Goal: Task Accomplishment & Management: Complete application form

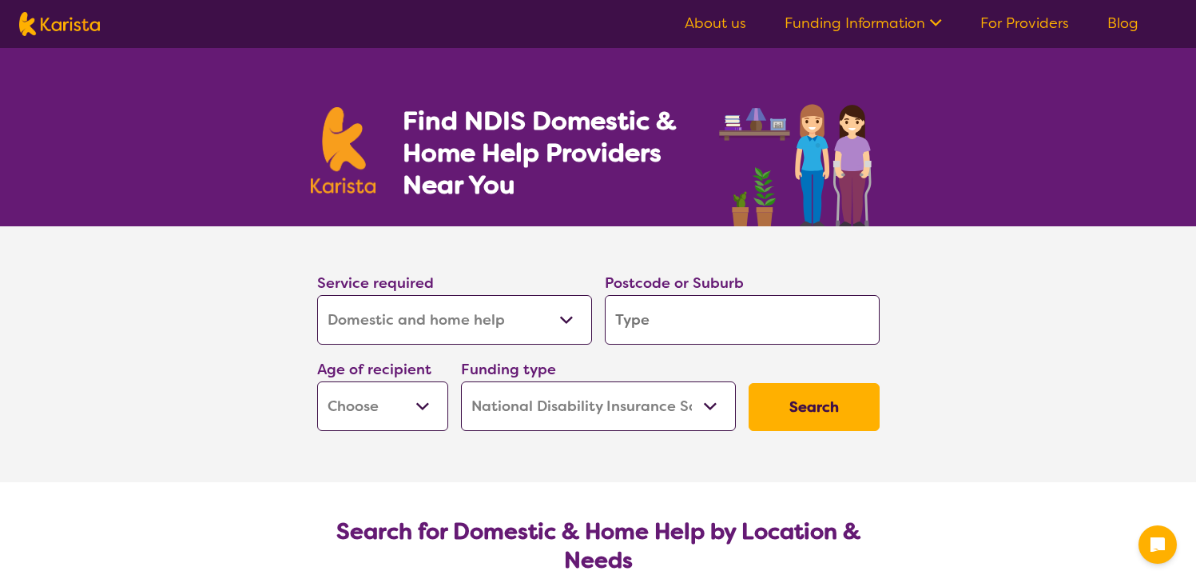
select select "Domestic and home help"
select select "NDIS"
select select "Domestic and home help"
select select "NDIS"
drag, startPoint x: 0, startPoint y: 0, endPoint x: 430, endPoint y: 324, distance: 538.7
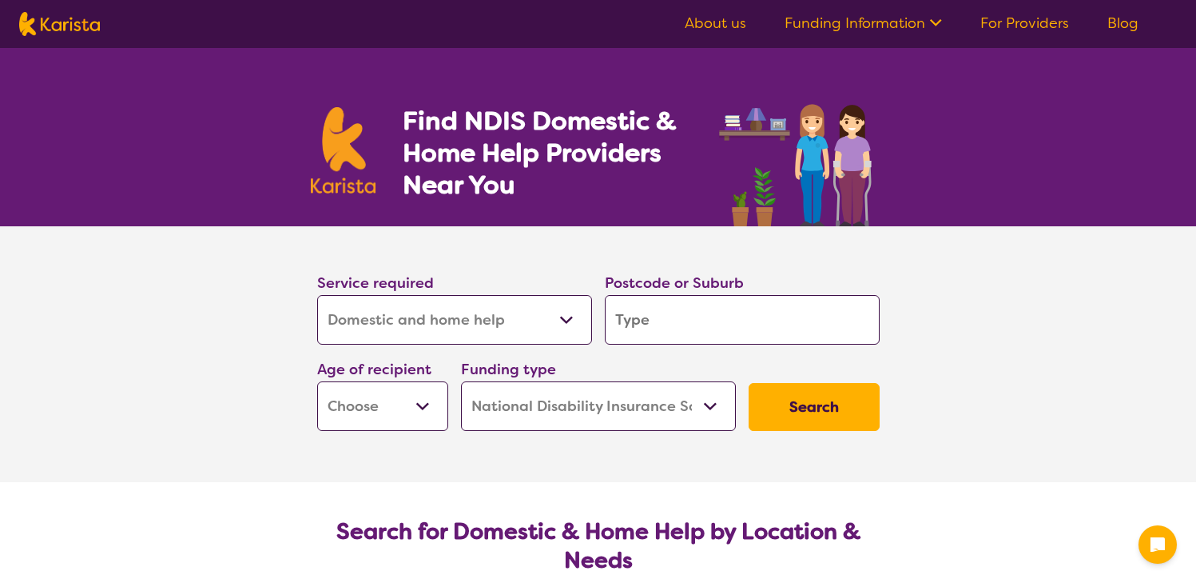
click at [430, 324] on select "Allied Health Assistant Assessment ([MEDICAL_DATA] or [MEDICAL_DATA]) Behaviour…" at bounding box center [454, 320] width 275 height 50
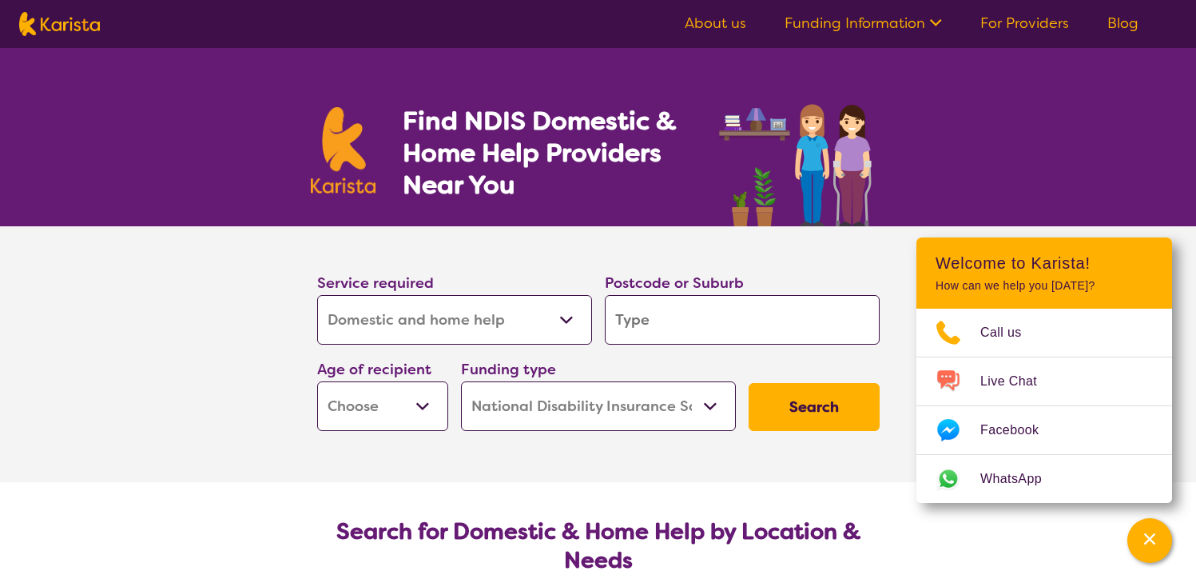
click at [430, 324] on select "Allied Health Assistant Assessment ([MEDICAL_DATA] or [MEDICAL_DATA]) Behaviour…" at bounding box center [454, 320] width 275 height 50
click at [647, 324] on input "search" at bounding box center [742, 320] width 275 height 50
type input "4"
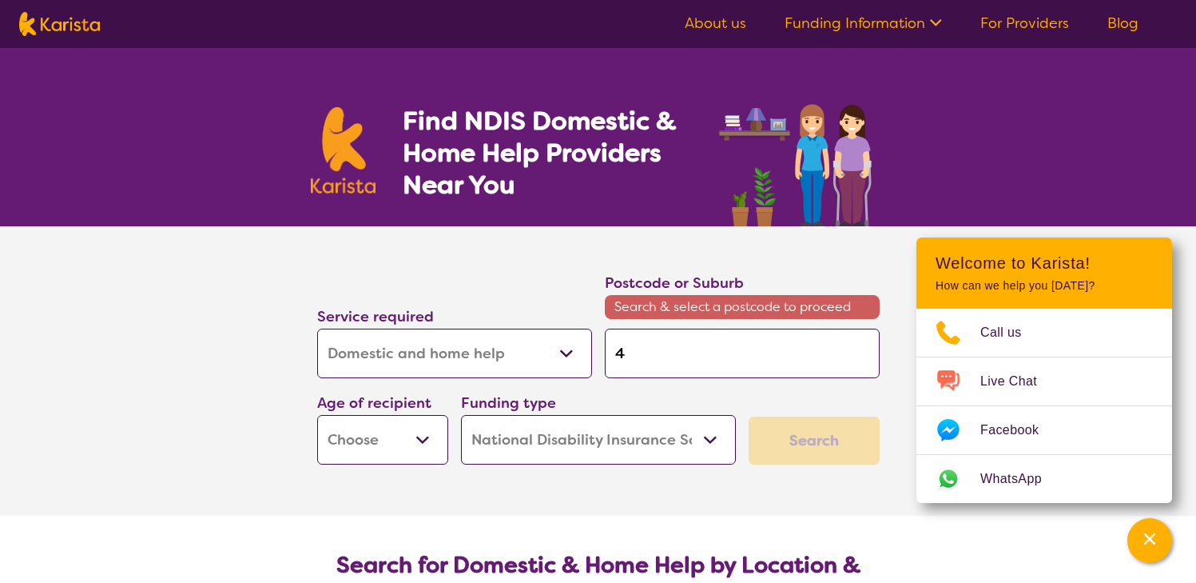
type input "42"
type input "420"
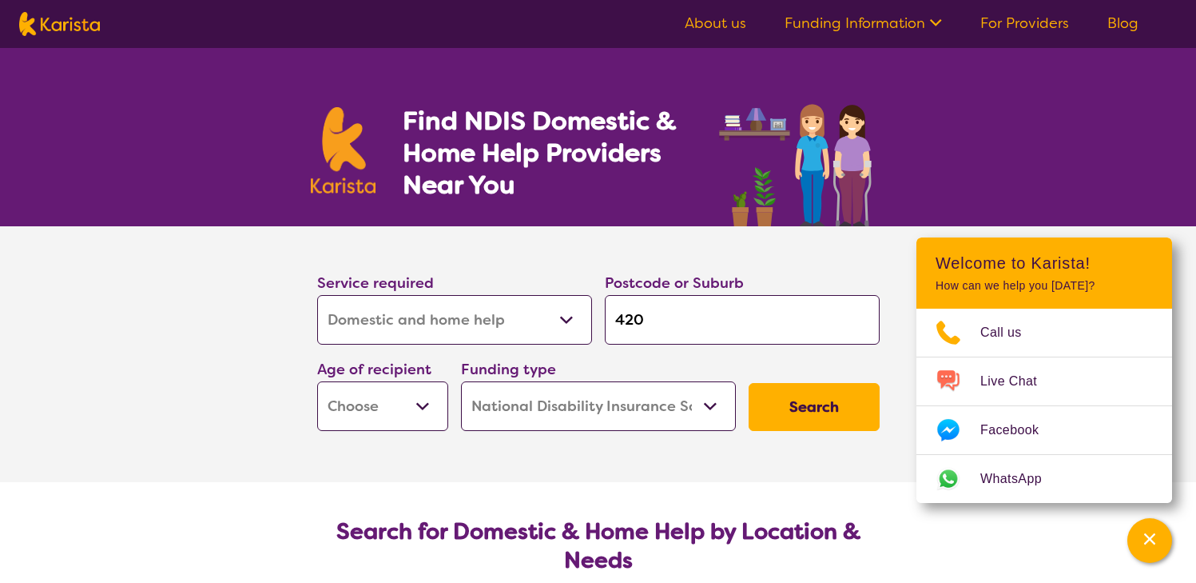
type input "4207"
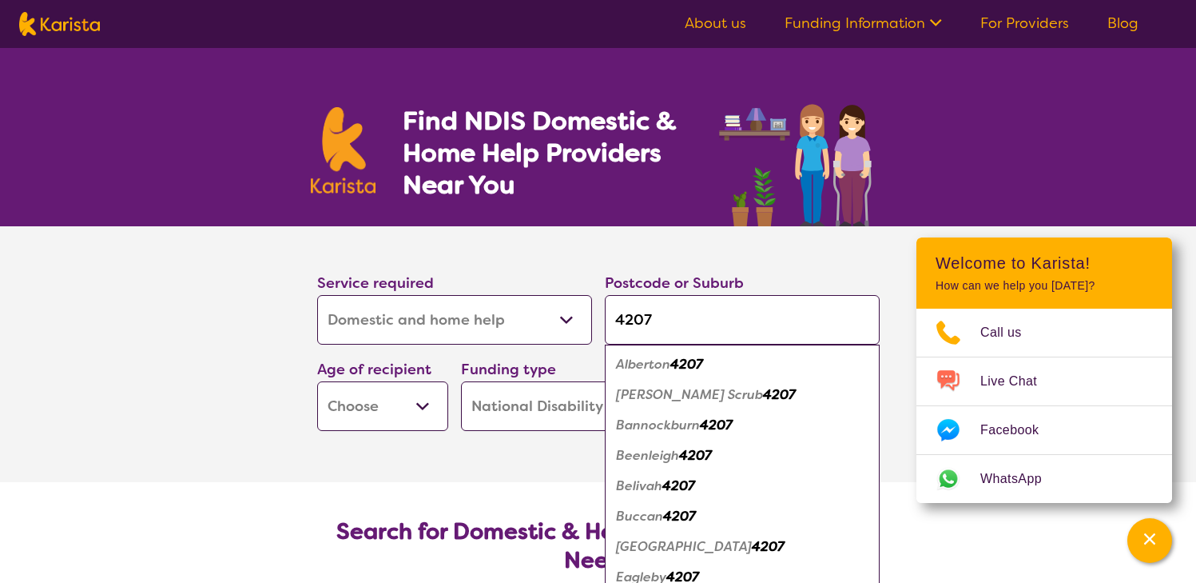
type input "4207"
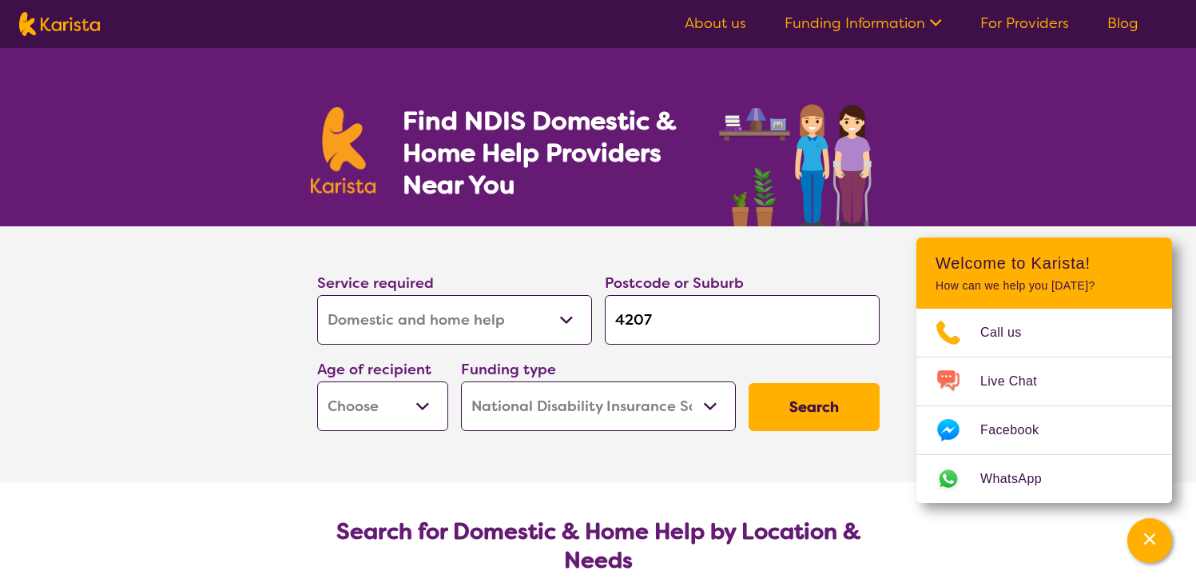
click at [429, 414] on select "Early Childhood - 0 to 9 Child - 10 to 11 Adolescent - 12 to 17 Adult - 18 to 6…" at bounding box center [382, 406] width 131 height 50
click at [380, 404] on select "Early Childhood - 0 to 9 Child - 10 to 11 Adolescent - 12 to 17 Adult - 18 to 6…" at bounding box center [382, 406] width 131 height 50
select select "AD"
click at [317, 381] on select "Early Childhood - 0 to 9 Child - 10 to 11 Adolescent - 12 to 17 Adult - 18 to 6…" at bounding box center [382, 406] width 131 height 50
select select "AD"
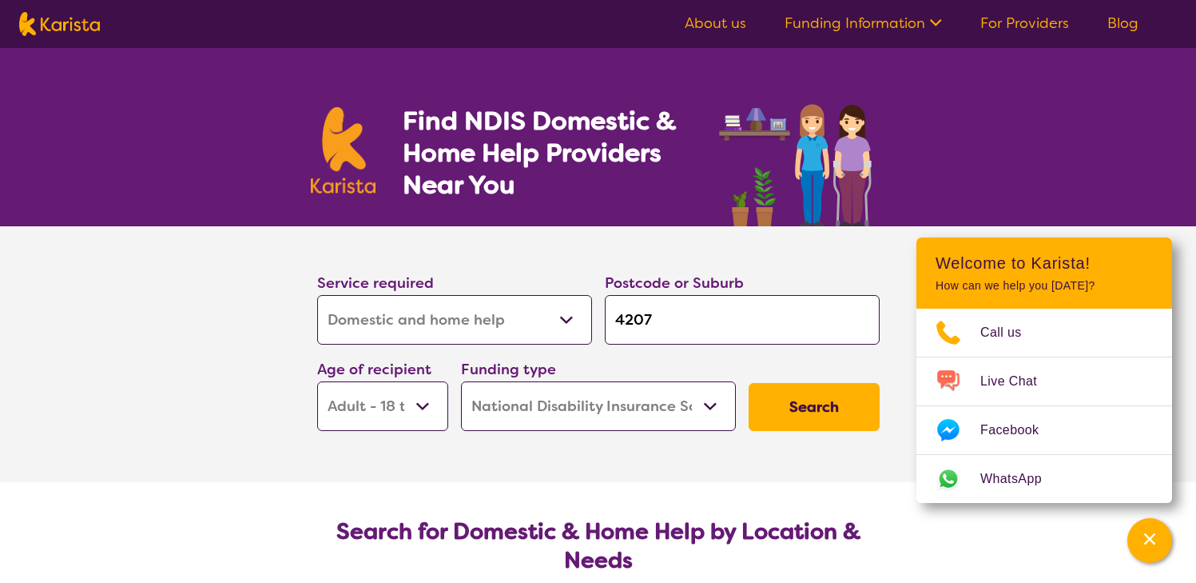
click at [631, 412] on select "Home Care Package (HCP) National Disability Insurance Scheme (NDIS) I don't know" at bounding box center [598, 406] width 275 height 50
click at [779, 397] on button "Search" at bounding box center [814, 407] width 131 height 48
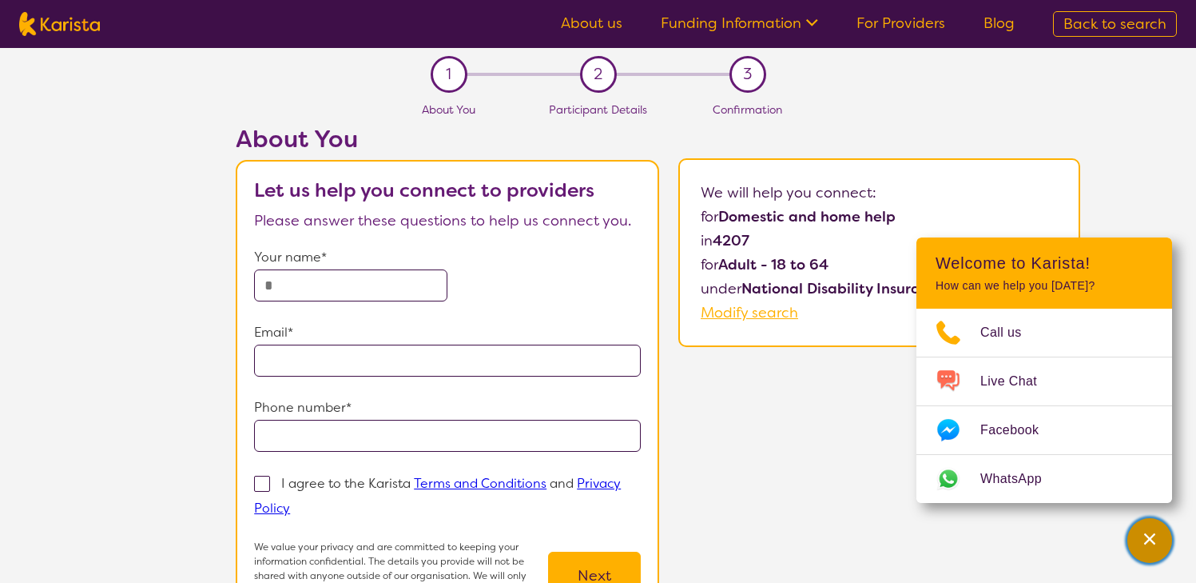
click at [1153, 541] on icon "Channel Menu" at bounding box center [1149, 538] width 11 height 11
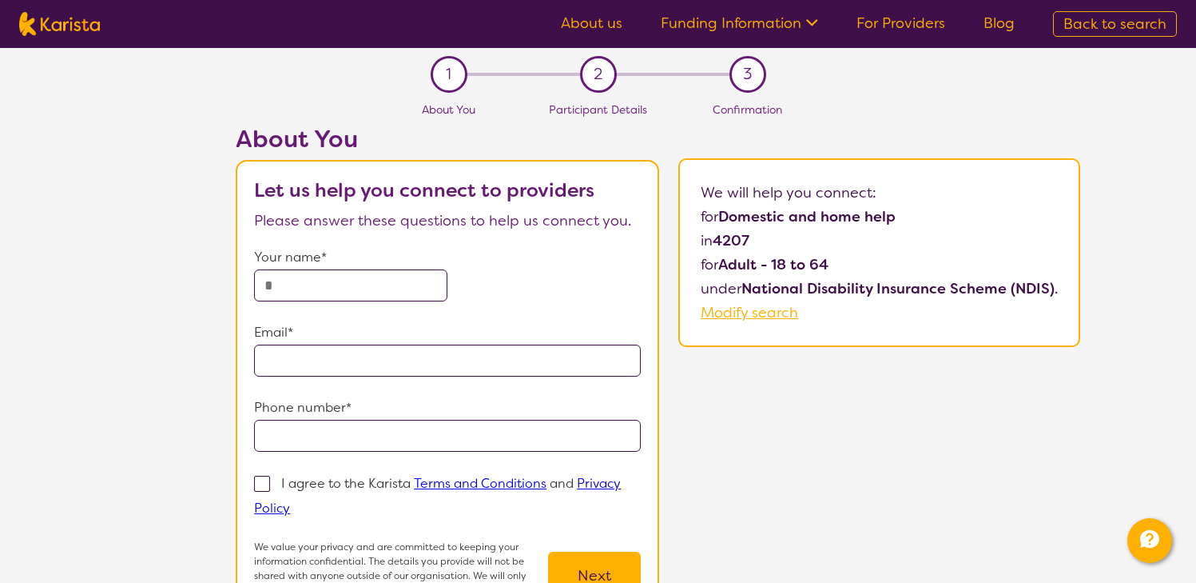
click at [384, 292] on input "text" at bounding box center [350, 285] width 193 height 32
type input "**********"
drag, startPoint x: 534, startPoint y: 292, endPoint x: 539, endPoint y: 282, distance: 11.1
click at [535, 285] on div "**********" at bounding box center [447, 273] width 387 height 56
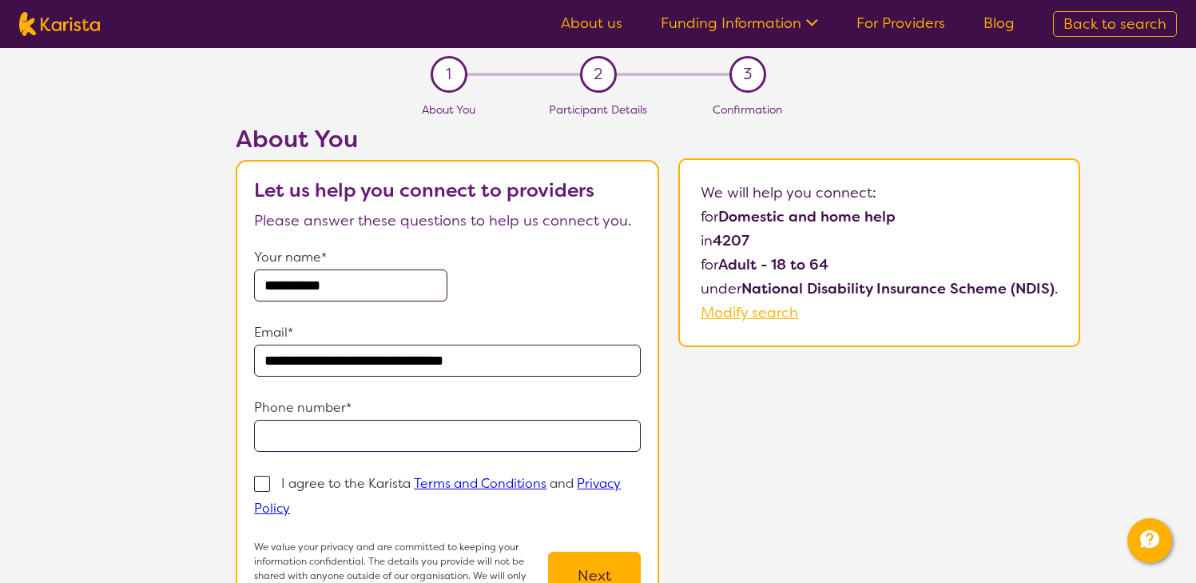
click at [381, 431] on input "tel" at bounding box center [447, 436] width 387 height 32
type input "**********"
click at [434, 401] on p "Phone number*" at bounding box center [447, 408] width 387 height 24
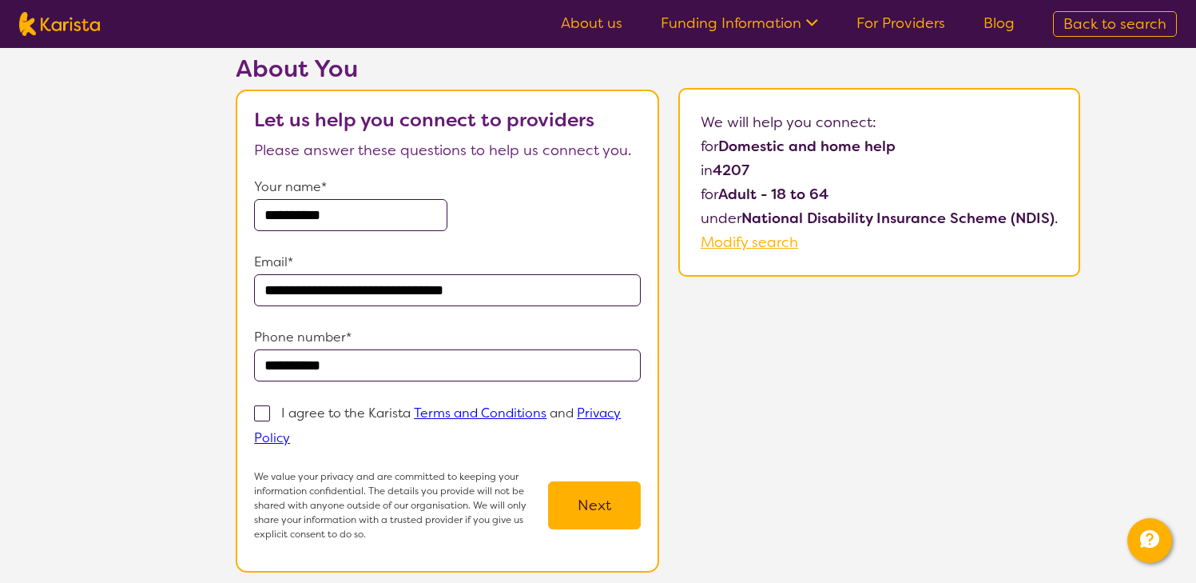
scroll to position [160, 0]
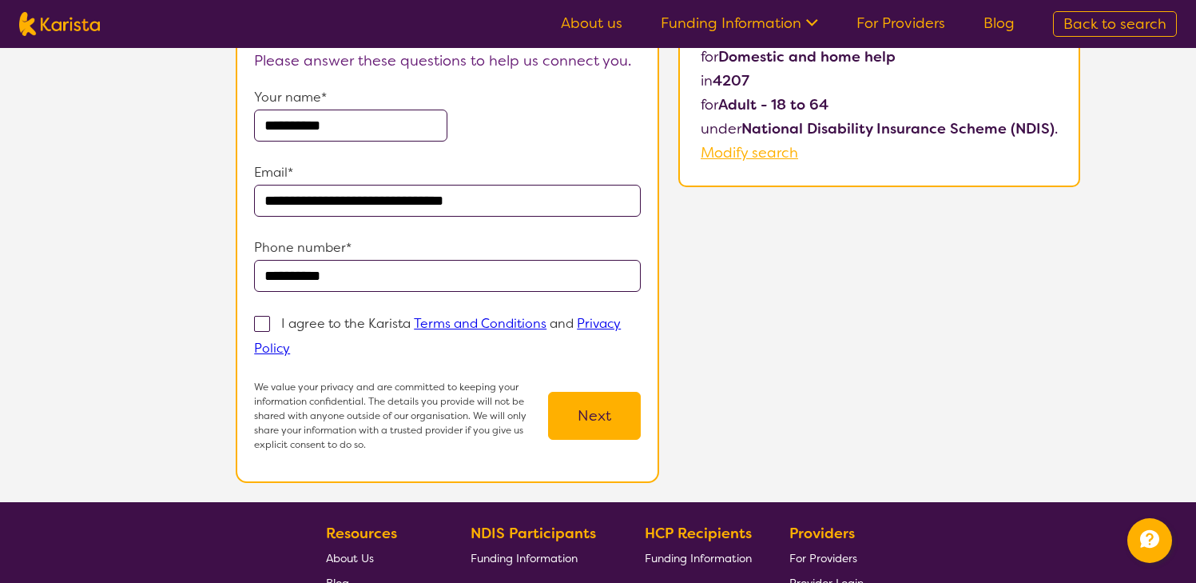
click at [265, 328] on span at bounding box center [262, 324] width 16 height 16
click at [290, 342] on input "I agree to the Karista Terms and Conditions and Privacy Policy" at bounding box center [295, 347] width 10 height 10
checkbox input "true"
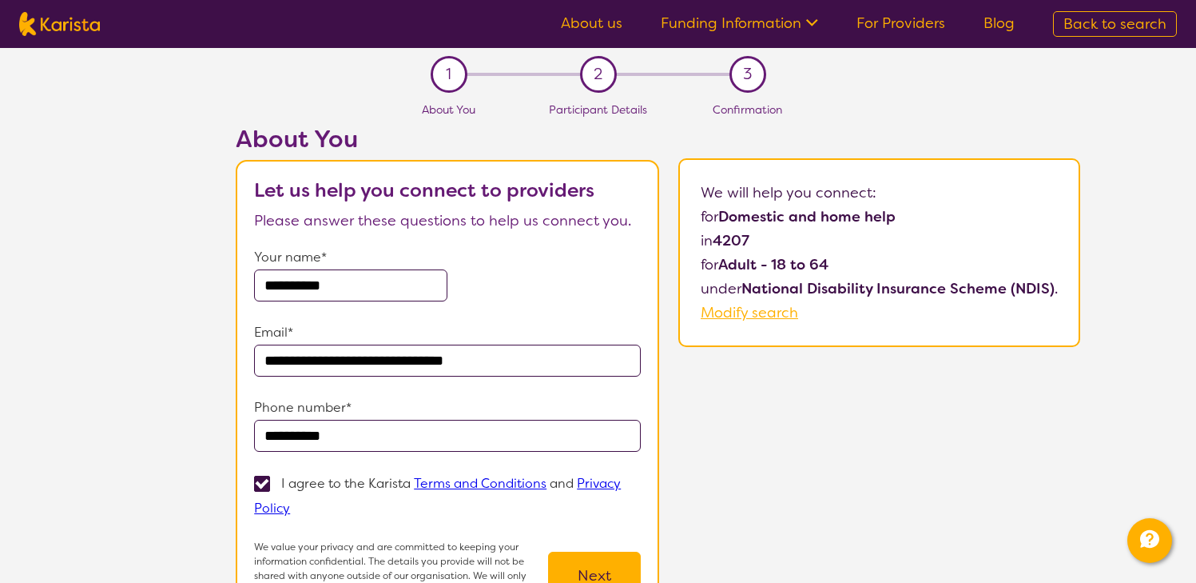
scroll to position [80, 0]
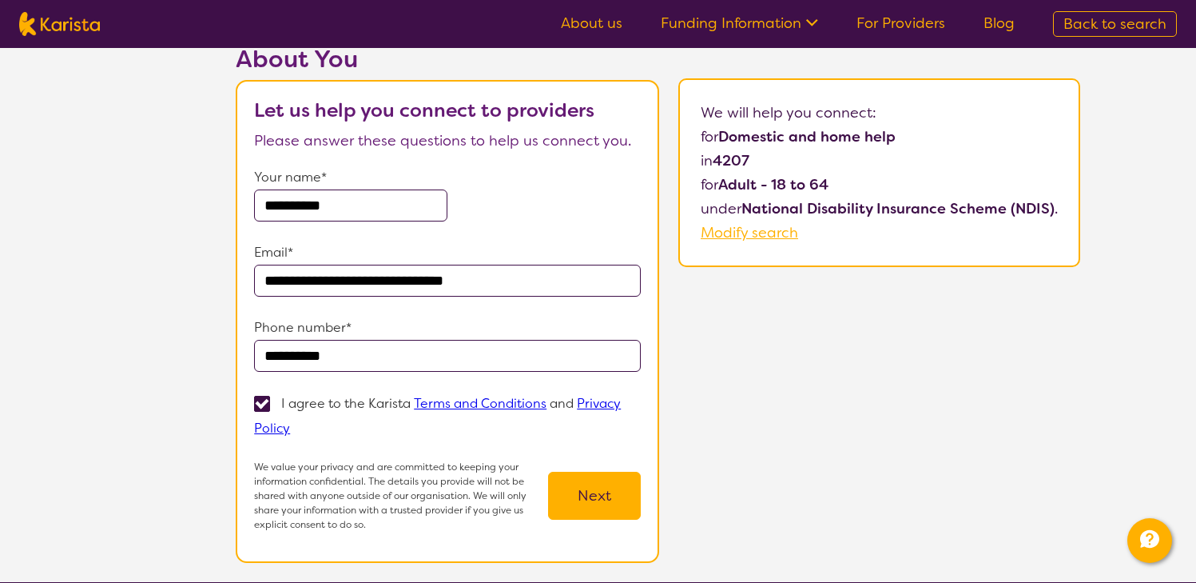
click at [604, 492] on button "Next" at bounding box center [594, 496] width 93 height 48
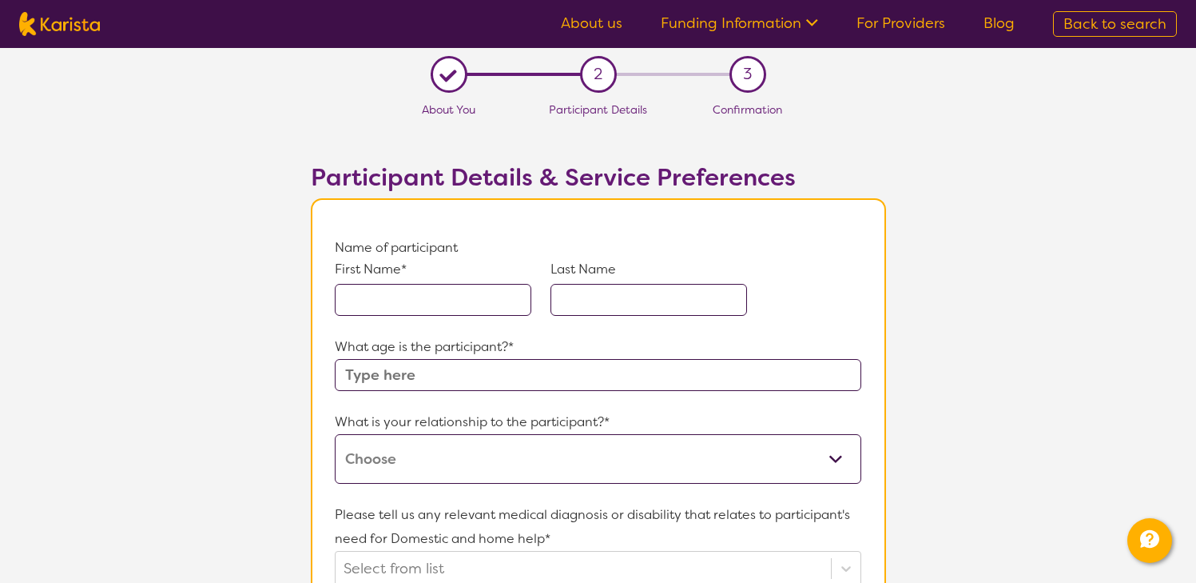
click at [455, 80] on div "L" at bounding box center [449, 74] width 37 height 37
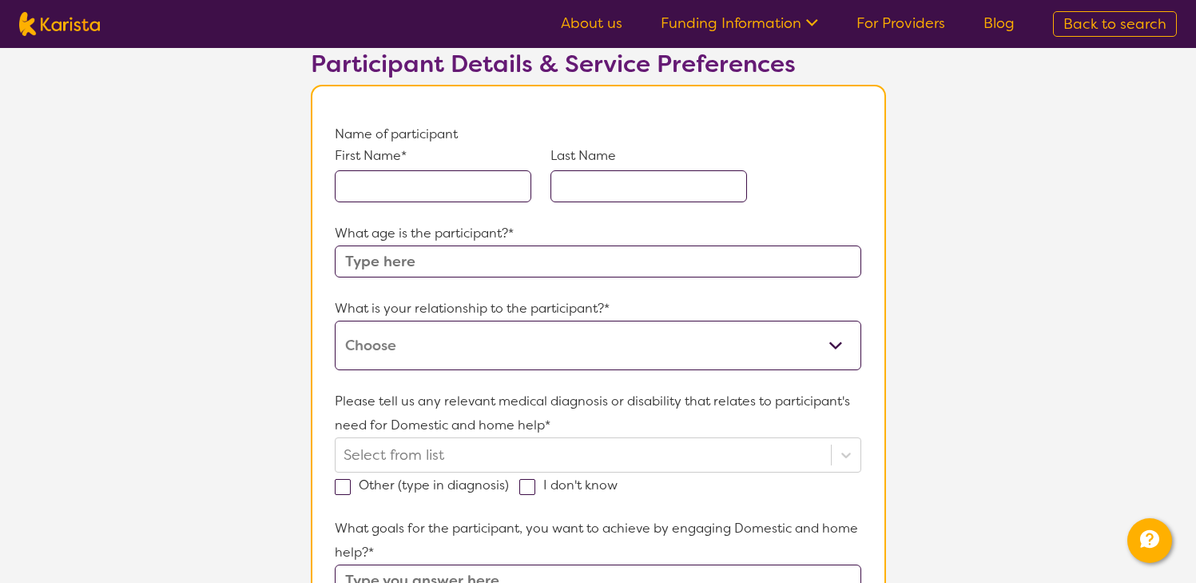
scroll to position [160, 0]
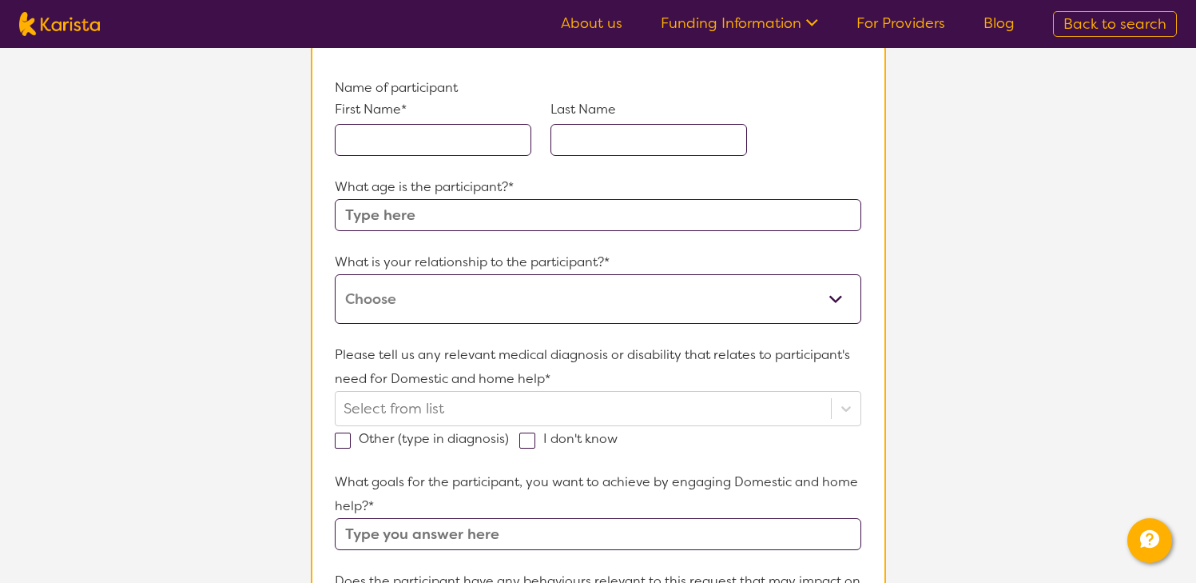
click at [426, 130] on input "text" at bounding box center [433, 140] width 197 height 32
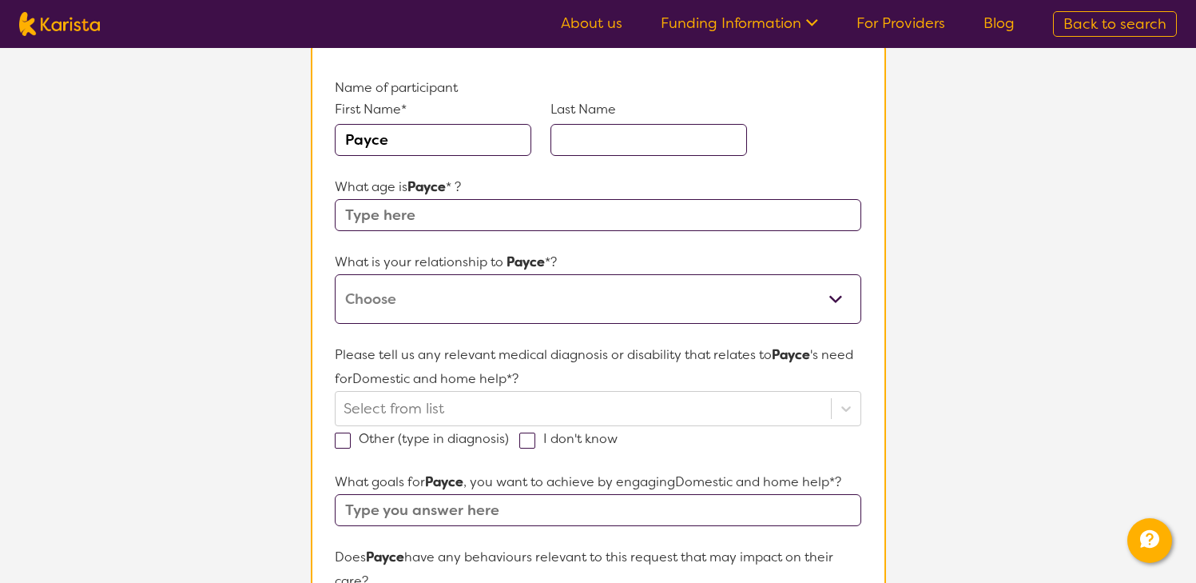
type input "Payce"
type input "[PERSON_NAME]"
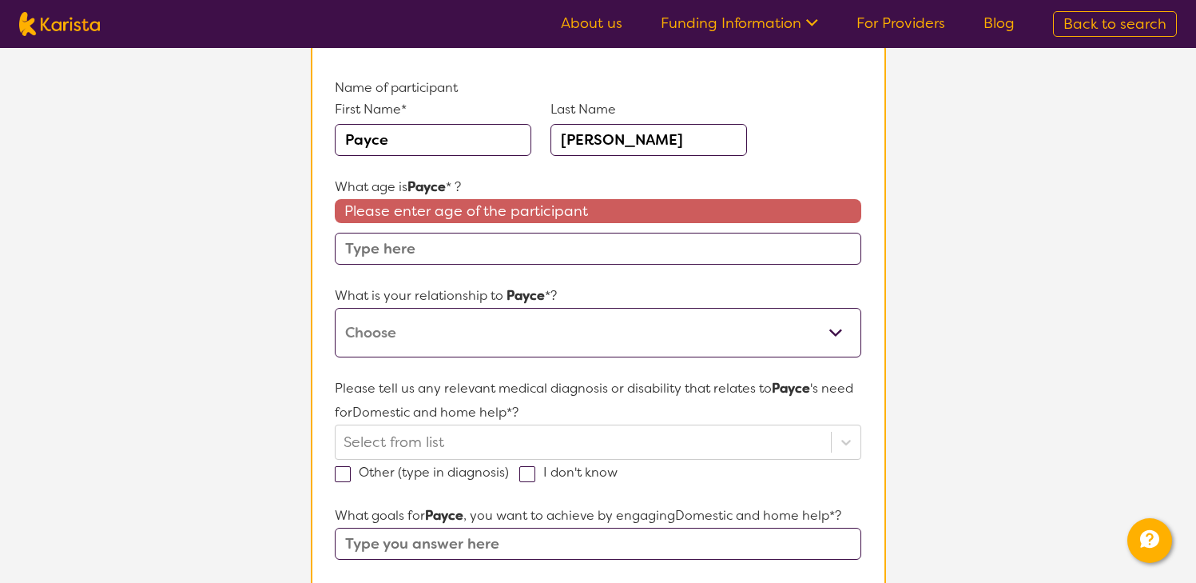
click at [472, 252] on input "text" at bounding box center [598, 249] width 526 height 32
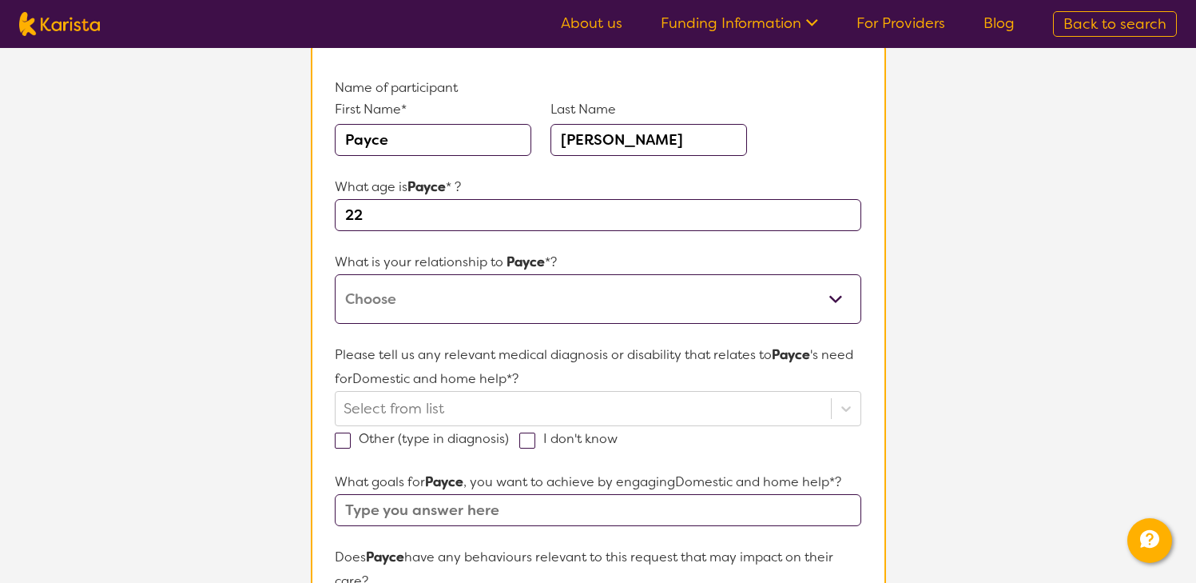
type input "22"
click at [483, 305] on select "This request is for myself I am their parent I am their child I am their spouse…" at bounding box center [598, 299] width 526 height 50
click at [335, 274] on select "This request is for myself I am their parent I am their child I am their spouse…" at bounding box center [598, 299] width 526 height 50
click at [615, 302] on select "This request is for myself I am their parent I am their child I am their spouse…" at bounding box center [598, 299] width 526 height 50
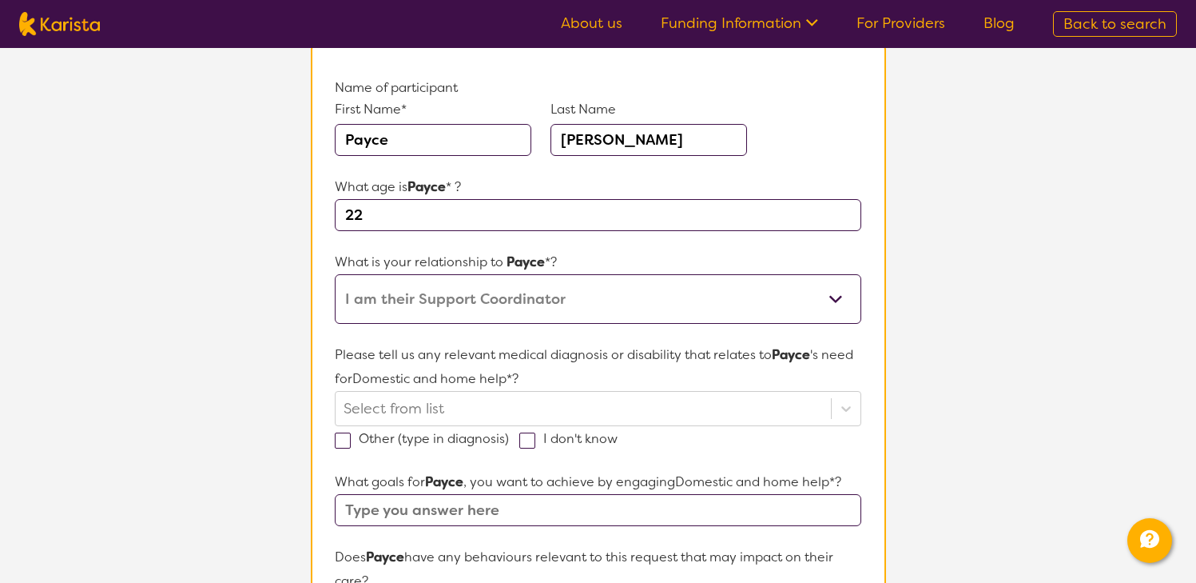
scroll to position [240, 0]
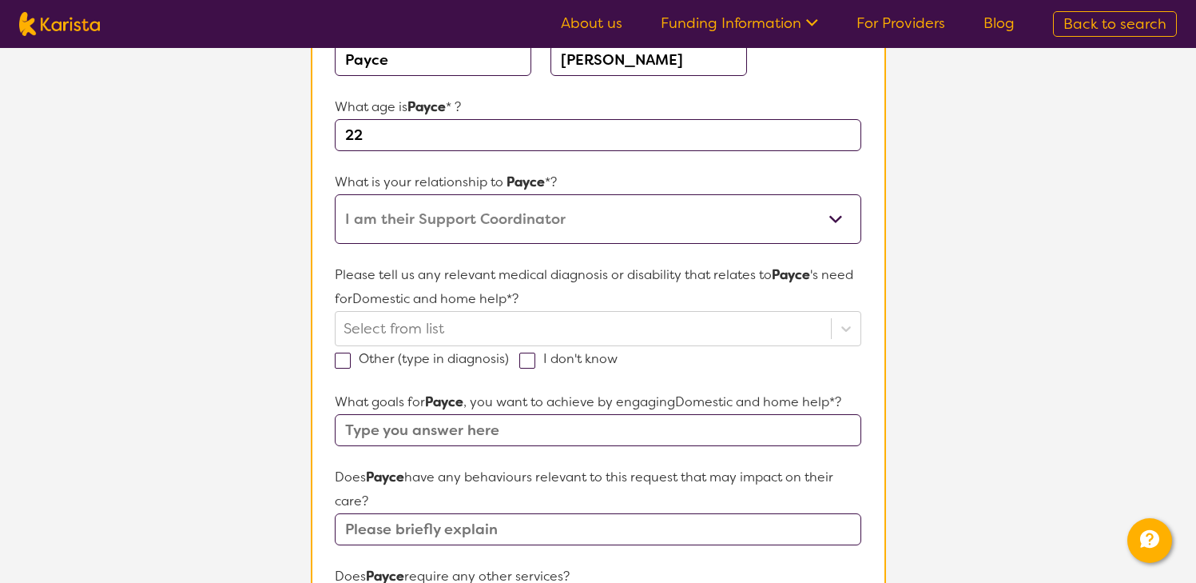
click at [709, 235] on select "This request is for myself I am their parent I am their child I am their spouse…" at bounding box center [598, 219] width 526 height 50
click at [735, 219] on select "This request is for myself I am their parent I am their child I am their spouse…" at bounding box center [598, 219] width 526 height 50
click at [723, 225] on select "This request is for myself I am their parent I am their child I am their spouse…" at bounding box center [598, 219] width 526 height 50
click at [335, 194] on select "This request is for myself I am their parent I am their child I am their spouse…" at bounding box center [598, 219] width 526 height 50
click at [581, 233] on select "This request is for myself I am their parent I am their child I am their spouse…" at bounding box center [598, 219] width 526 height 50
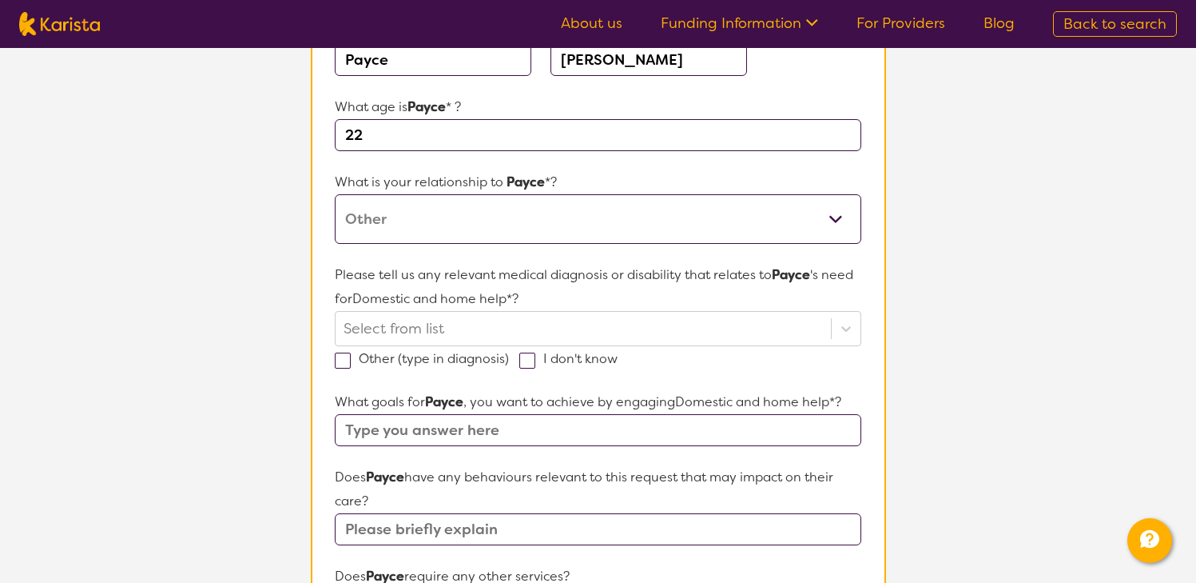
click at [335, 194] on select "This request is for myself I am their parent I am their child I am their spouse…" at bounding box center [598, 219] width 526 height 50
click at [503, 232] on select "This request is for myself I am their parent I am their child I am their spouse…" at bounding box center [598, 219] width 526 height 50
select select "I am their Support Coordinator"
click at [335, 194] on select "This request is for myself I am their parent I am their child I am their spouse…" at bounding box center [598, 219] width 526 height 50
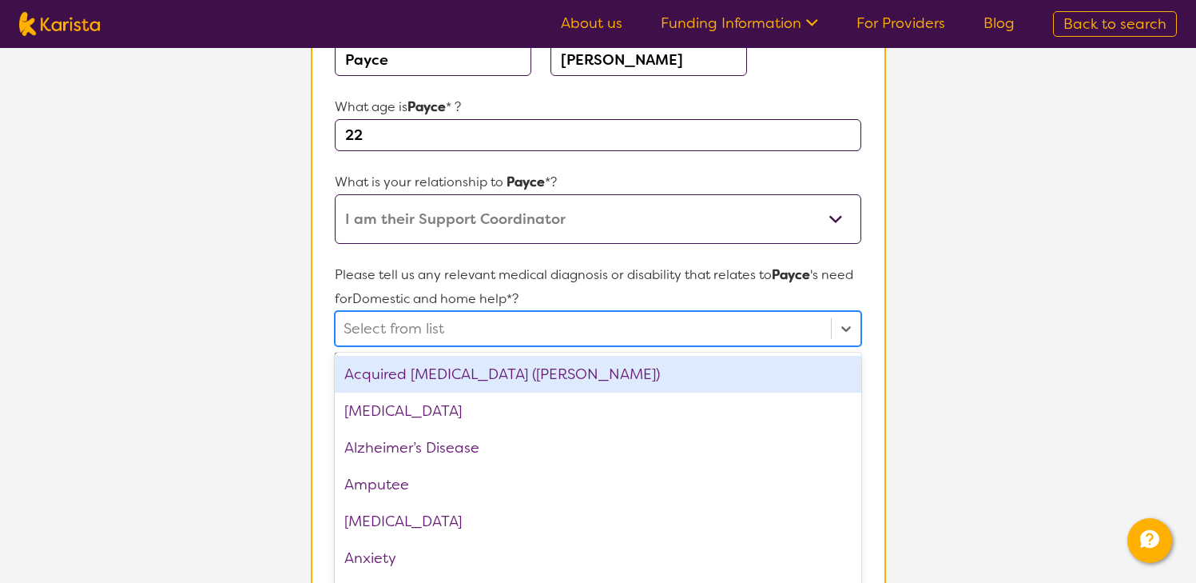
click at [724, 329] on div "Select from list" at bounding box center [583, 329] width 495 height 34
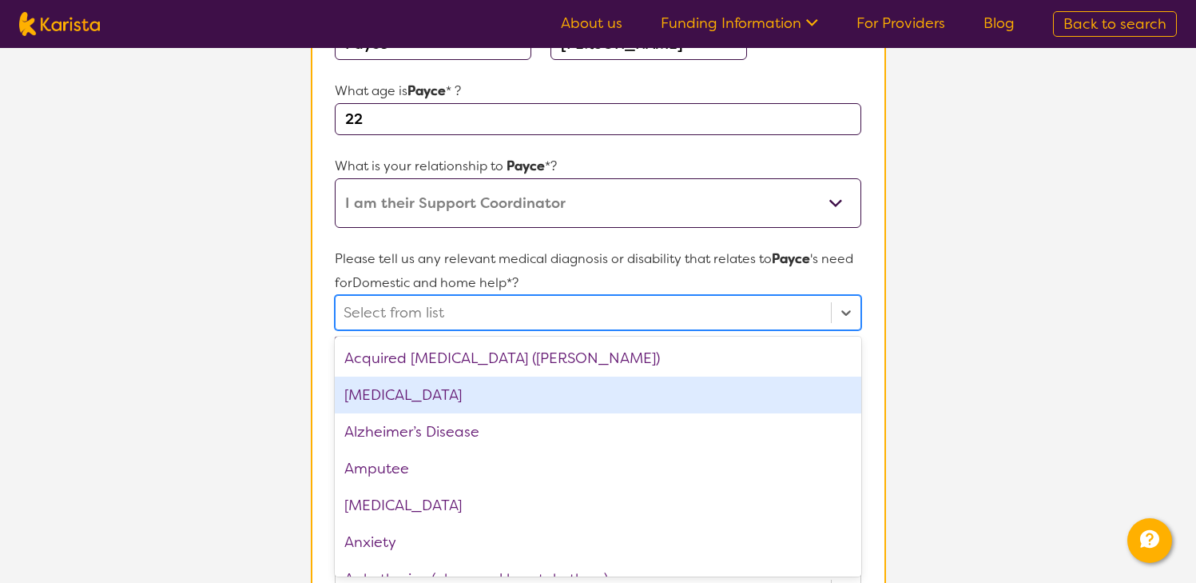
click at [560, 396] on div "[MEDICAL_DATA]" at bounding box center [598, 394] width 526 height 37
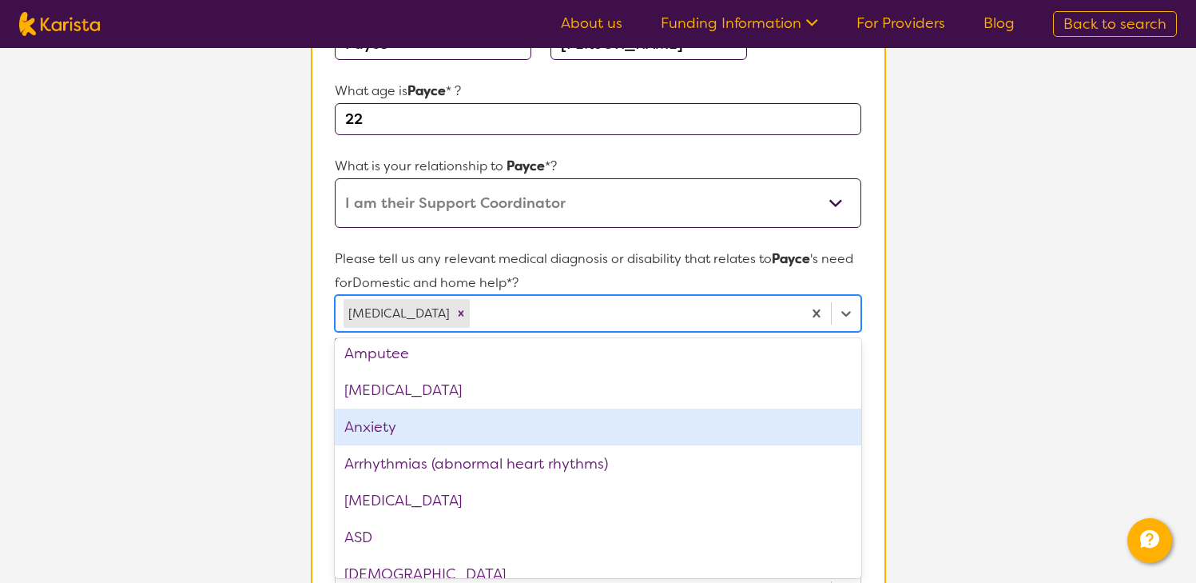
scroll to position [0, 0]
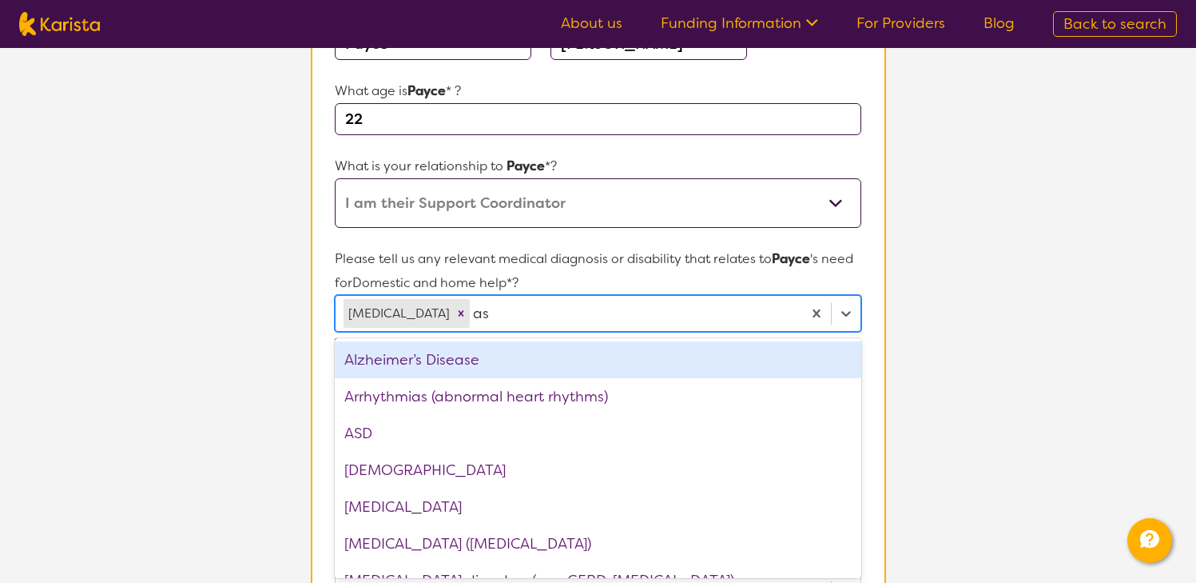
type input "a"
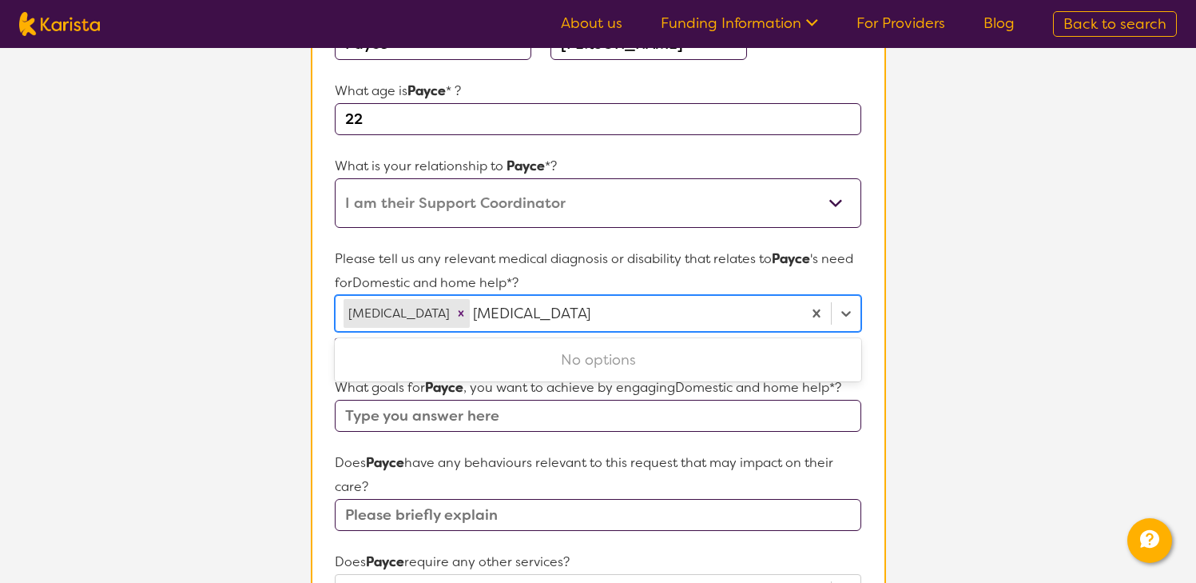
type input "[MEDICAL_DATA]"
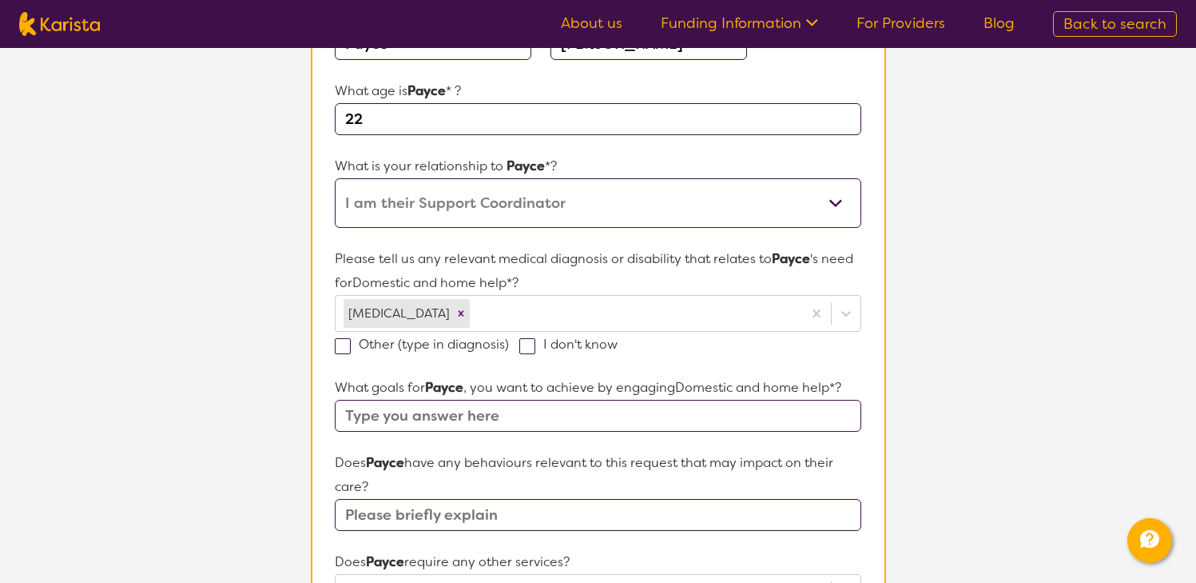
click at [578, 276] on p "Please tell us any relevant medical diagnosis or disability that relates to Pay…" at bounding box center [598, 271] width 526 height 48
click at [348, 345] on span at bounding box center [343, 346] width 16 height 16
click at [509, 345] on input "Other (type in diagnosis)" at bounding box center [514, 343] width 10 height 10
checkbox input "true"
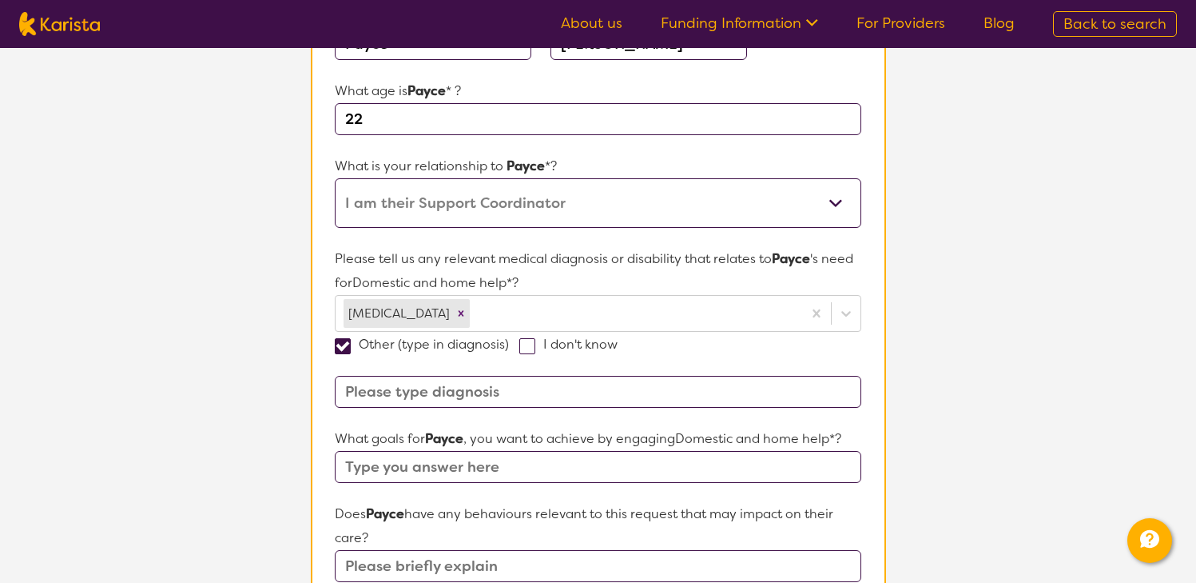
click at [376, 390] on input at bounding box center [598, 392] width 526 height 32
type input "[MEDICAL_DATA]"
click at [558, 416] on form "Name of participant First Name* Payce Last Name [PERSON_NAME] What age is Payce…" at bounding box center [598, 557] width 526 height 1155
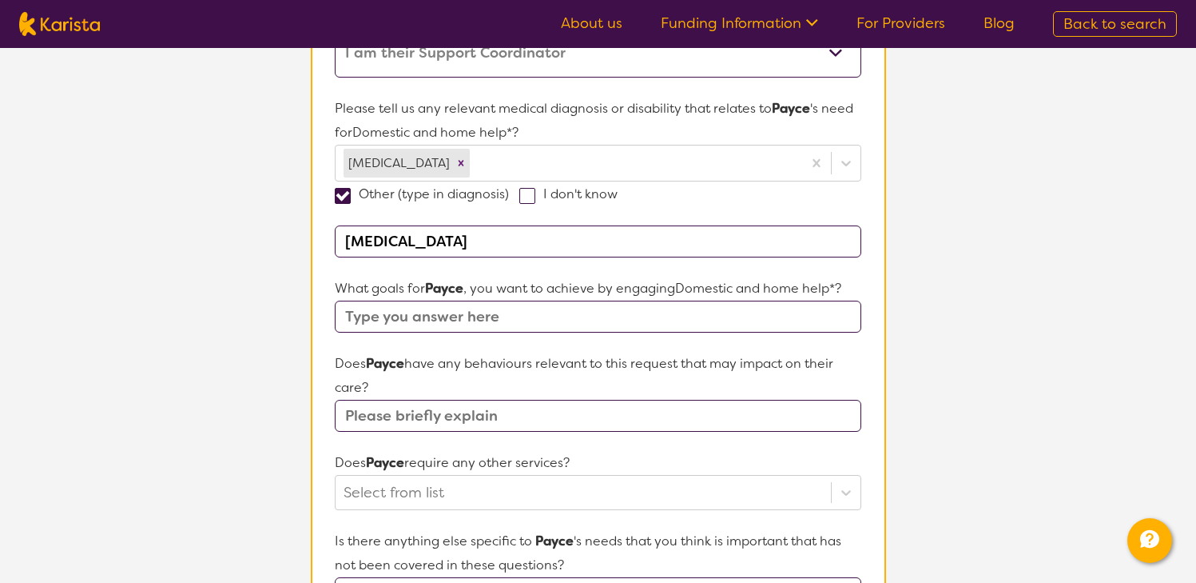
scroll to position [336, 0]
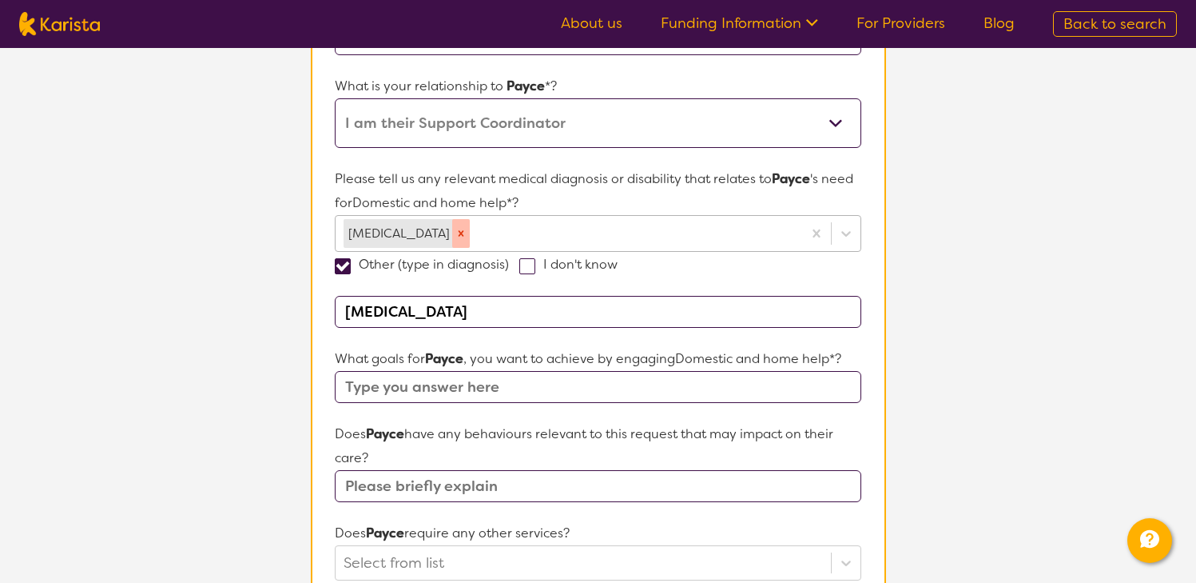
click at [456, 238] on icon "Remove ADHD" at bounding box center [461, 233] width 11 height 11
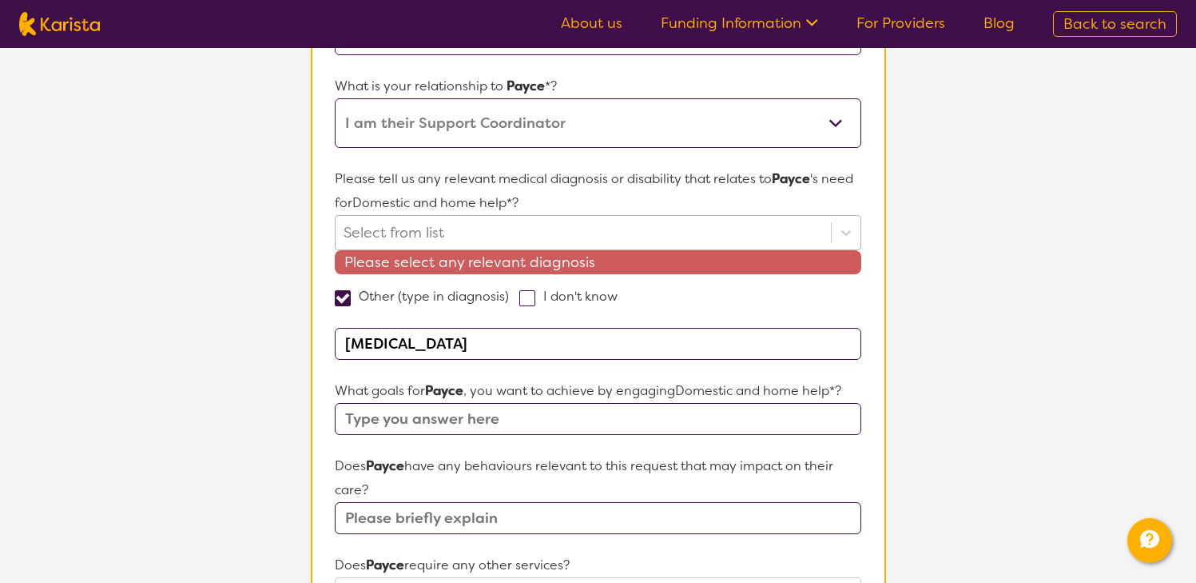
drag, startPoint x: 497, startPoint y: 343, endPoint x: 305, endPoint y: 316, distance: 193.7
click at [311, 320] on section "Name of participant First Name* Payce Last Name [PERSON_NAME] What age is Payce…" at bounding box center [598, 493] width 575 height 1261
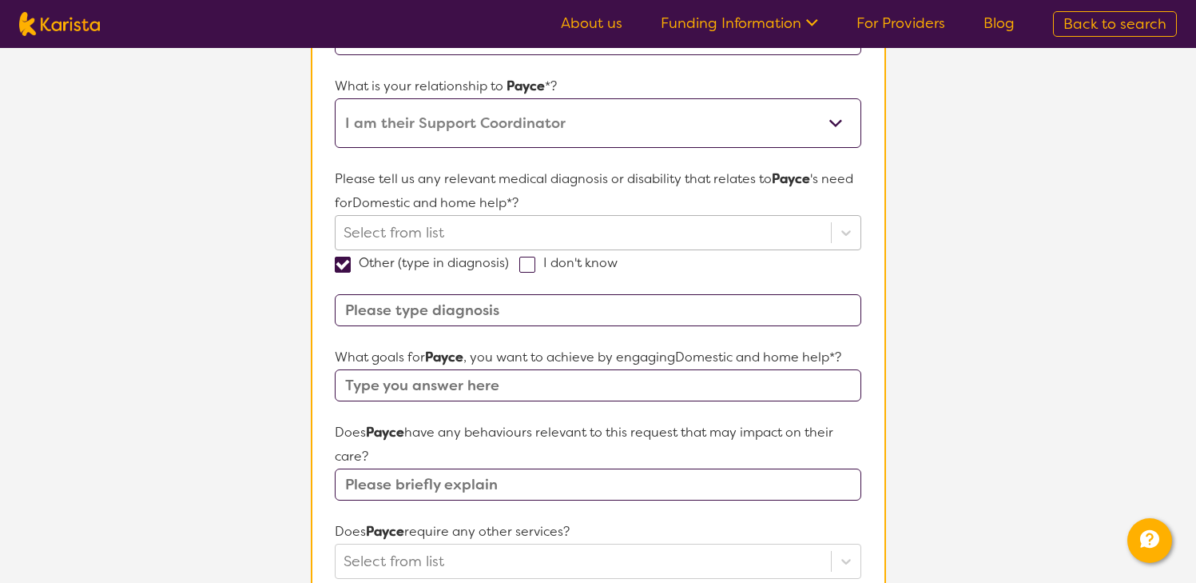
click at [339, 265] on span at bounding box center [343, 265] width 16 height 16
click at [509, 265] on input "Other (type in diagnosis)" at bounding box center [514, 262] width 10 height 10
checkbox input "false"
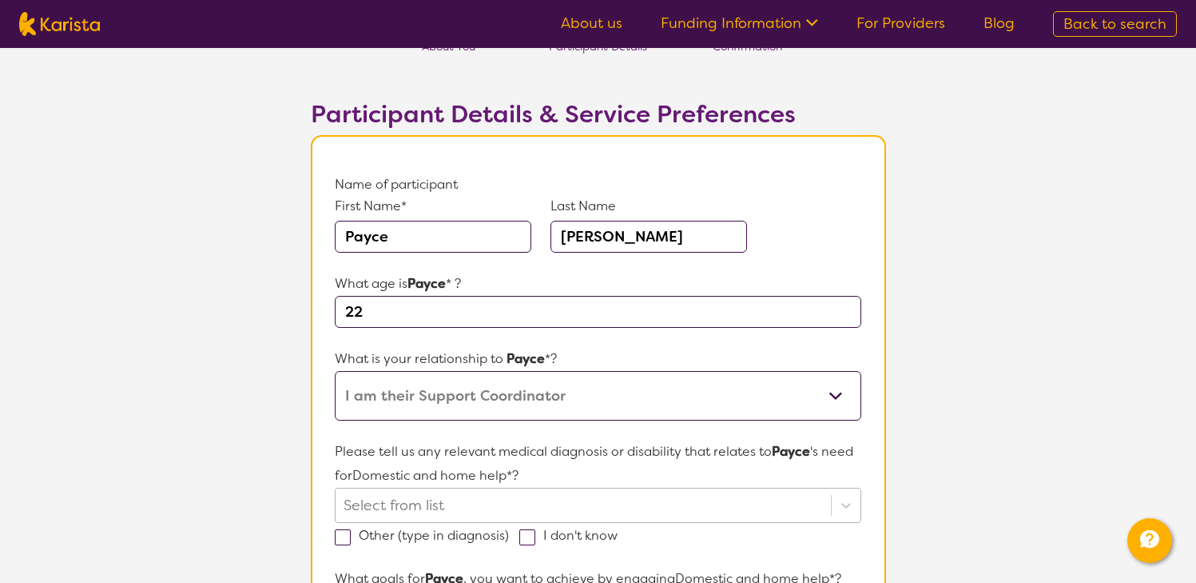
scroll to position [16, 0]
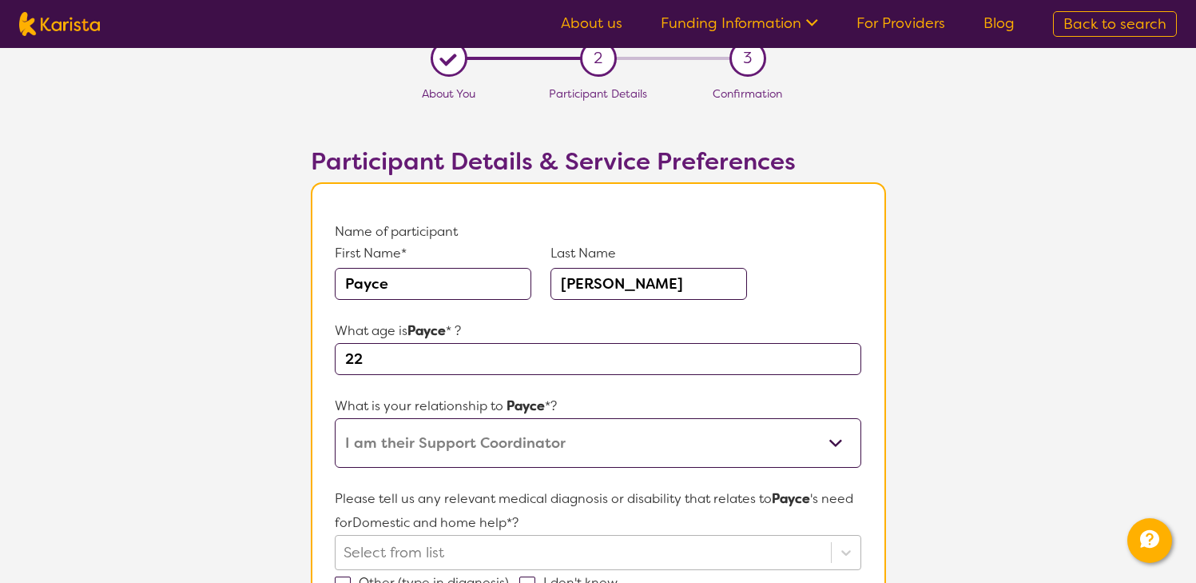
click at [553, 435] on select "This request is for myself I am their parent I am their child I am their spouse…" at bounding box center [598, 443] width 526 height 50
select select
click at [335, 418] on select "This request is for myself I am their parent I am their child I am their spouse…" at bounding box center [598, 443] width 526 height 50
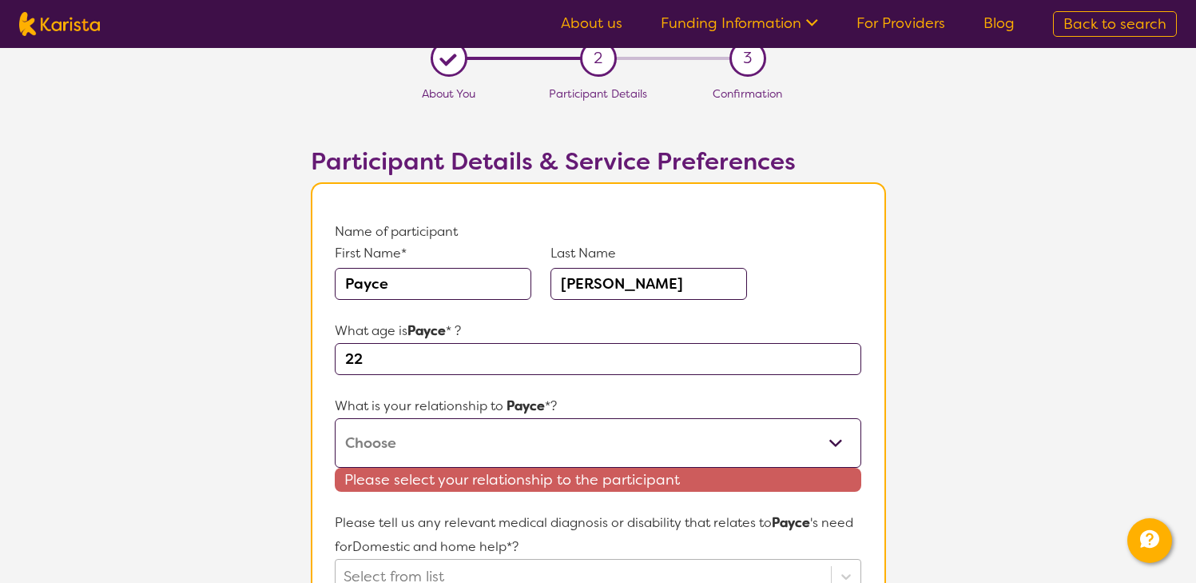
drag, startPoint x: 405, startPoint y: 356, endPoint x: 282, endPoint y: 350, distance: 123.2
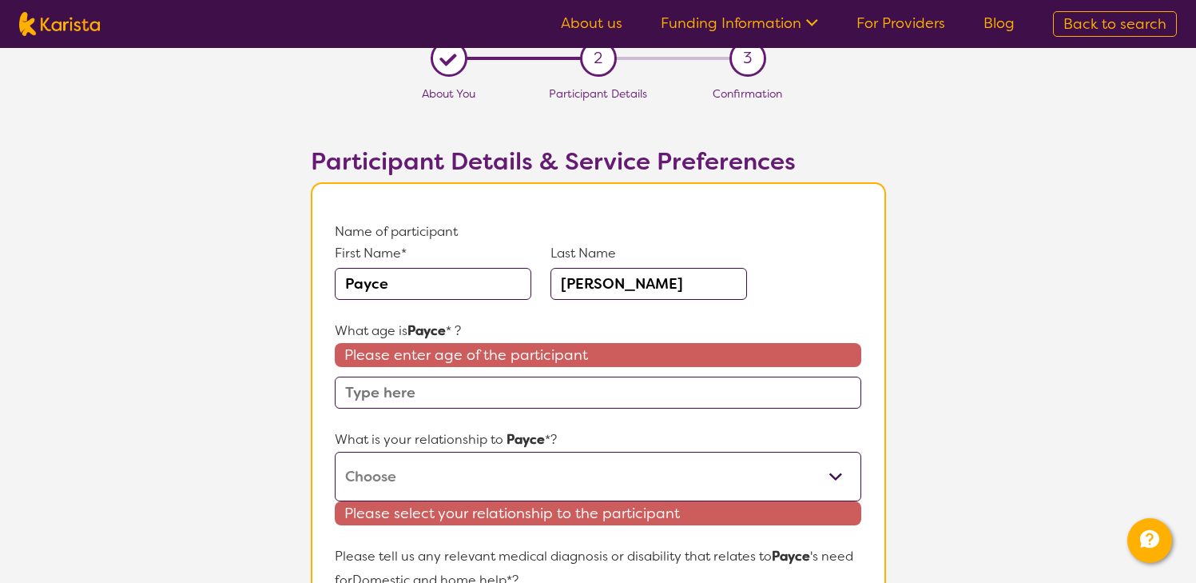
drag, startPoint x: 477, startPoint y: 281, endPoint x: 430, endPoint y: 281, distance: 47.2
click at [431, 281] on div "First Name* Payce Last Name [PERSON_NAME]" at bounding box center [598, 281] width 526 height 75
drag, startPoint x: 398, startPoint y: 285, endPoint x: 265, endPoint y: 285, distance: 132.7
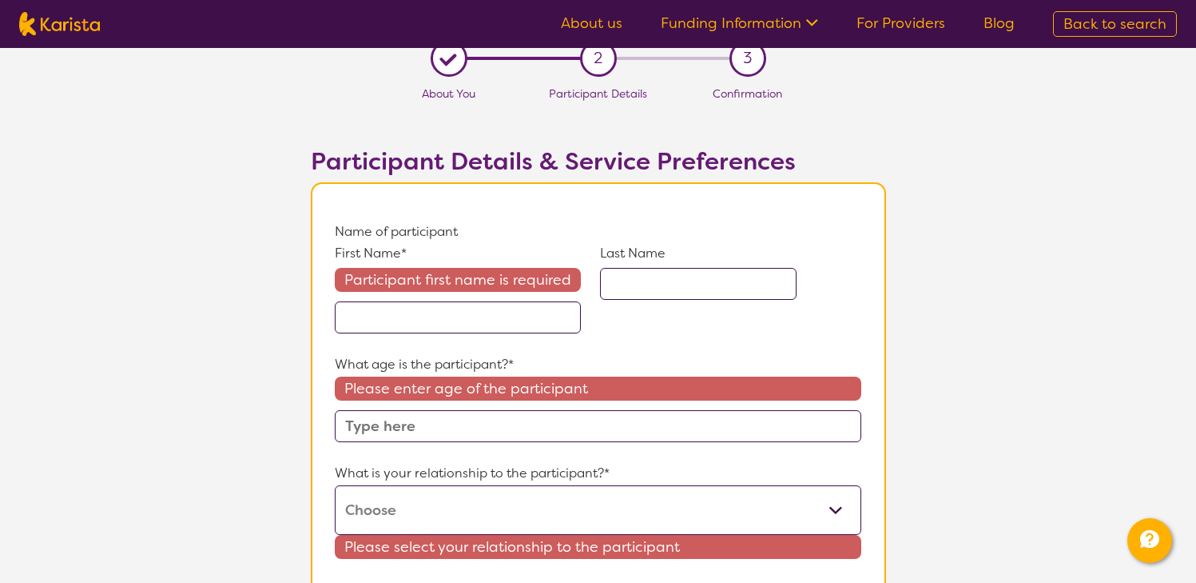
scroll to position [80, 0]
